Goal: Task Accomplishment & Management: Complete application form

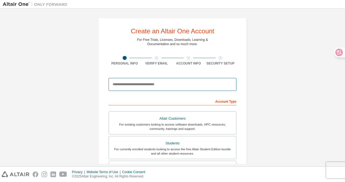
click at [200, 84] on input "email" at bounding box center [173, 84] width 128 height 13
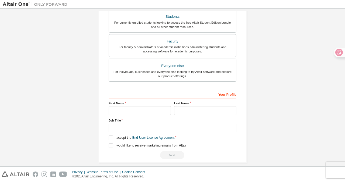
scroll to position [133, 0]
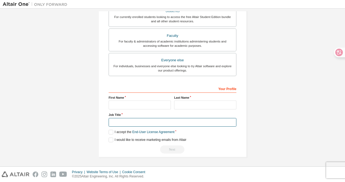
click at [191, 120] on input "text" at bounding box center [173, 122] width 128 height 9
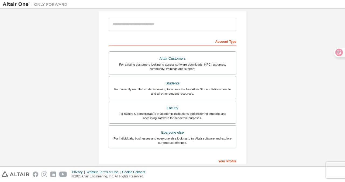
scroll to position [0, 0]
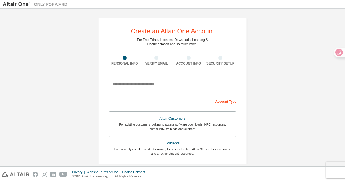
click at [180, 89] on input "email" at bounding box center [173, 84] width 128 height 13
type input "**********"
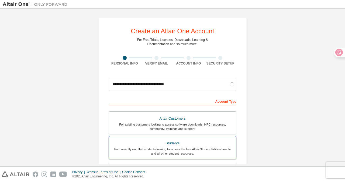
click at [203, 140] on div "Students" at bounding box center [172, 144] width 121 height 8
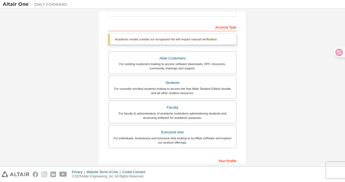
scroll to position [147, 0]
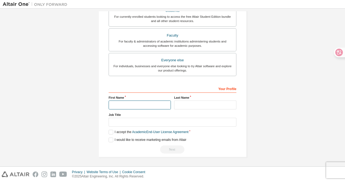
click at [156, 108] on input "text" at bounding box center [140, 105] width 62 height 9
type input "*****"
click at [206, 111] on div "Your Profile First Name ***** Last Name Job Title Please provide State/Province…" at bounding box center [173, 119] width 128 height 70
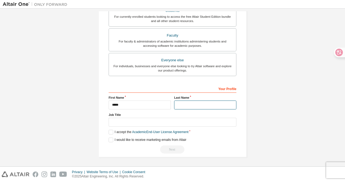
click at [207, 106] on input "text" at bounding box center [205, 105] width 62 height 9
type input "***"
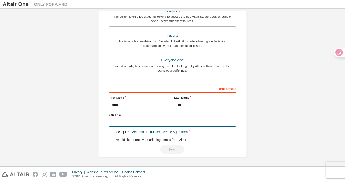
click at [177, 121] on input "text" at bounding box center [173, 122] width 128 height 9
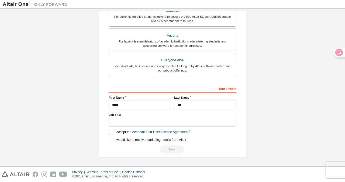
click at [112, 133] on label "I accept the Academic End-User License Agreement" at bounding box center [149, 132] width 80 height 5
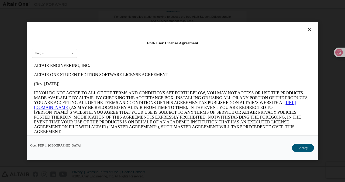
scroll to position [0, 0]
click at [300, 148] on button "I Accept" at bounding box center [303, 148] width 22 height 8
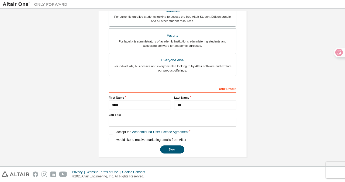
click at [109, 141] on label "I would like to receive marketing emails from Altair" at bounding box center [148, 140] width 78 height 5
click at [109, 140] on label "I would like to receive marketing emails from Altair" at bounding box center [148, 140] width 78 height 5
click at [162, 148] on button "Next" at bounding box center [172, 150] width 24 height 8
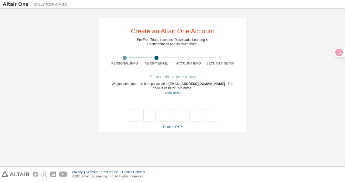
type input "*"
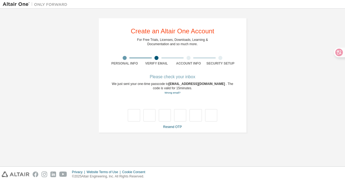
type input "*"
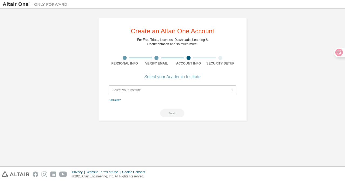
click at [192, 92] on input "text" at bounding box center [172, 90] width 127 height 8
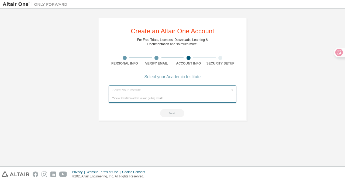
click at [180, 99] on div "Type at least 3 characters to start getting results." at bounding box center [172, 98] width 120 height 3
click at [140, 116] on div "Next" at bounding box center [173, 113] width 128 height 8
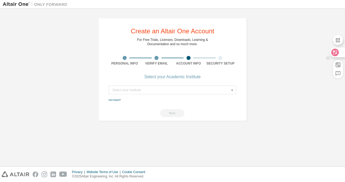
click at [340, 54] on div at bounding box center [337, 53] width 15 height 10
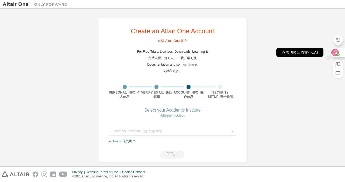
click at [339, 53] on div at bounding box center [337, 53] width 15 height 10
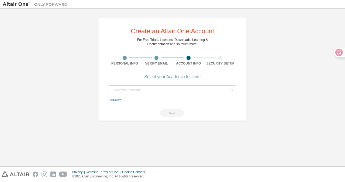
click at [201, 90] on div "Select your Institute" at bounding box center [170, 90] width 117 height 3
type input "*"
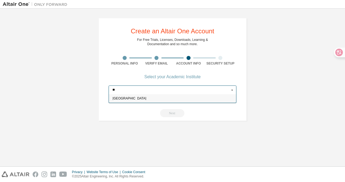
type input "*"
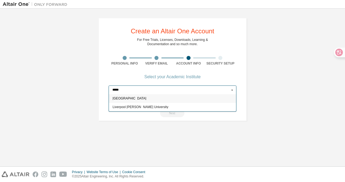
type input "*****"
click at [168, 97] on span "[GEOGRAPHIC_DATA]" at bounding box center [173, 98] width 120 height 3
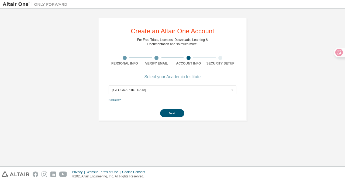
drag, startPoint x: 155, startPoint y: 92, endPoint x: 72, endPoint y: 83, distance: 83.5
click at [72, 83] on div "Create an Altair One Account For Free Trials, Licenses, Downloads, Learning & D…" at bounding box center [172, 69] width 339 height 116
click at [161, 90] on div "[GEOGRAPHIC_DATA]" at bounding box center [170, 90] width 117 height 3
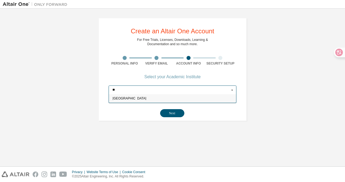
type input "*"
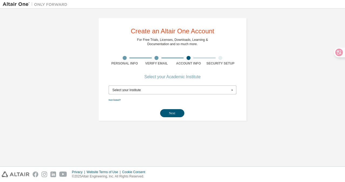
click at [142, 122] on div "Create an Altair One Account For Free Trials, Licenses, Downloads, Learning & D…" at bounding box center [172, 69] width 161 height 116
click at [175, 114] on button "Next" at bounding box center [172, 113] width 24 height 8
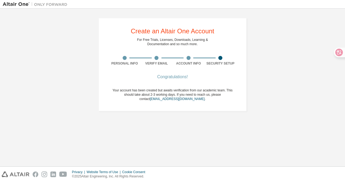
click at [190, 60] on div at bounding box center [188, 58] width 32 height 4
click at [189, 58] on div at bounding box center [188, 58] width 4 height 4
